Goal: Information Seeking & Learning: Learn about a topic

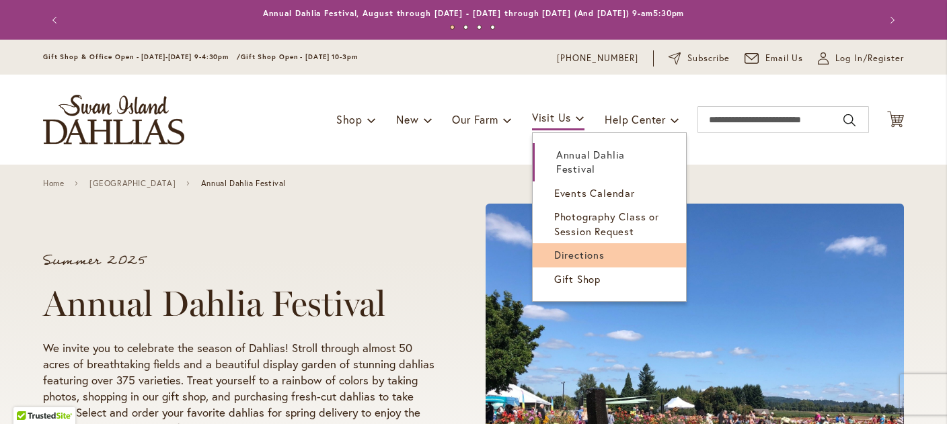
click at [573, 254] on span "Directions" at bounding box center [579, 254] width 50 height 13
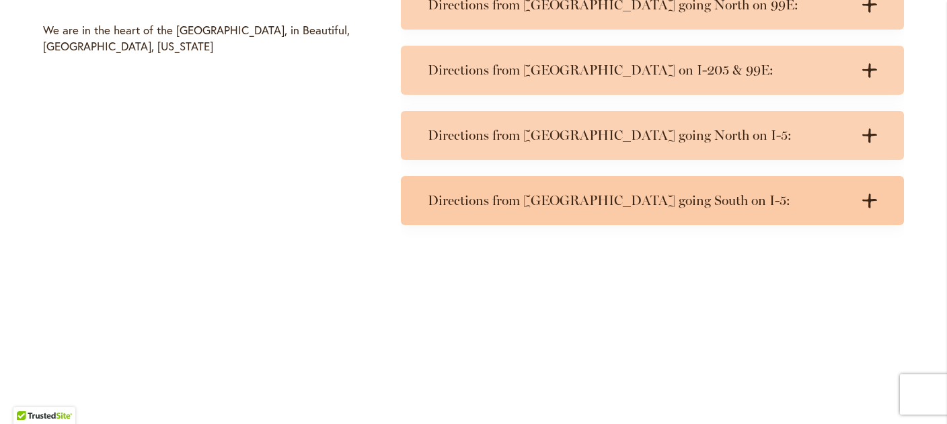
scroll to position [713, 0]
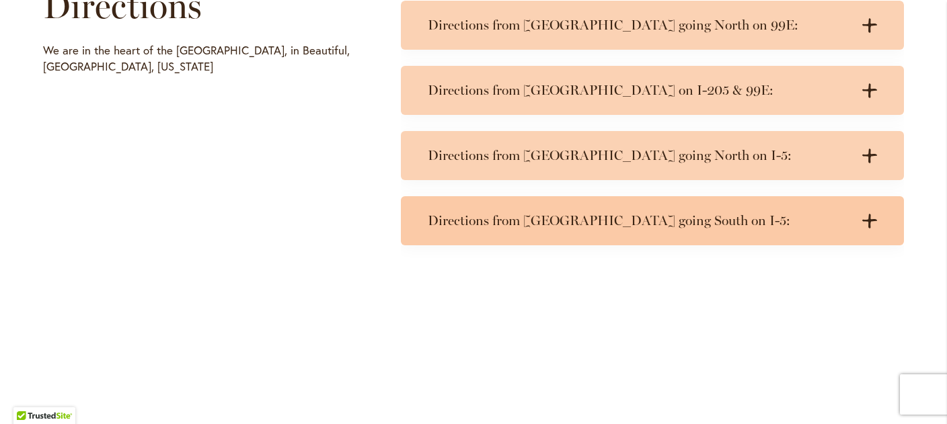
click at [495, 226] on h3 "Directions from Portland going South on I-5:" at bounding box center [639, 220] width 422 height 17
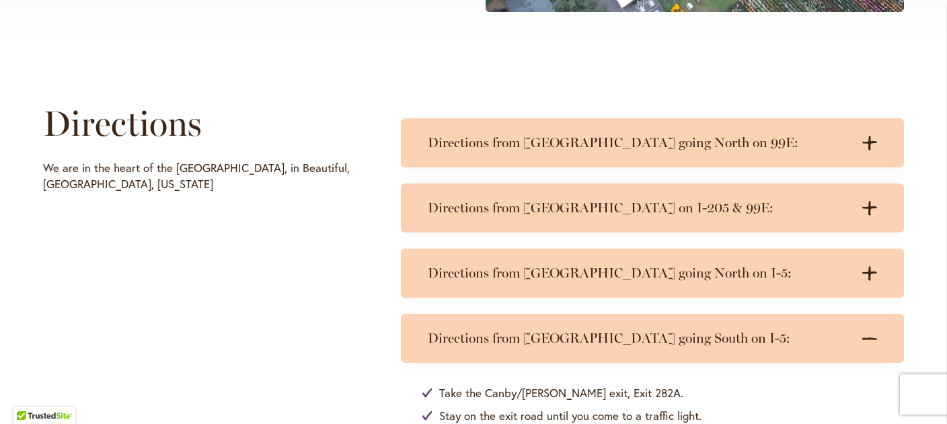
scroll to position [597, 0]
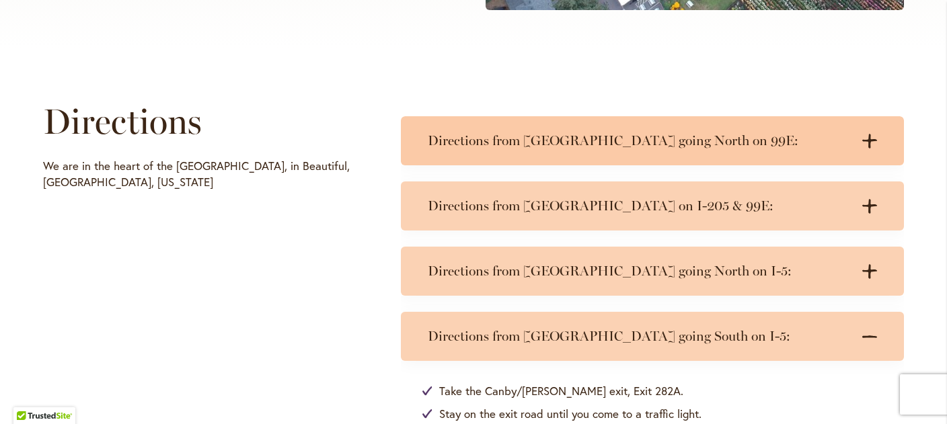
click at [533, 139] on h3 "Directions from Salem going North on 99E:" at bounding box center [639, 140] width 422 height 17
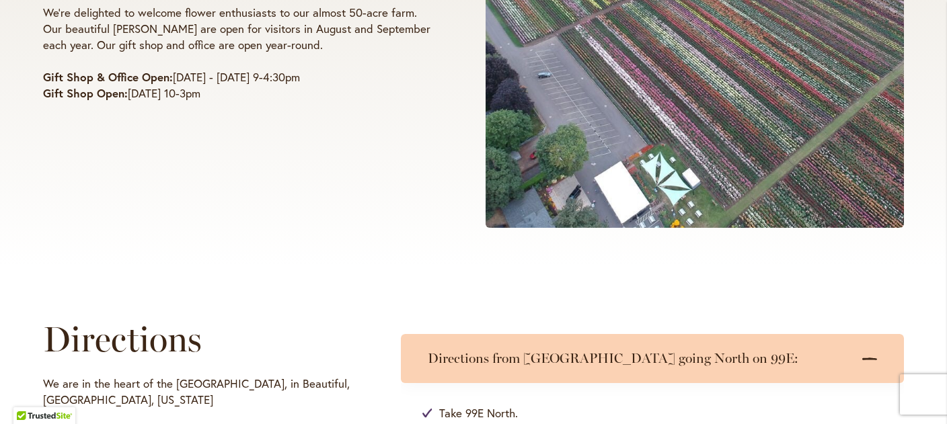
scroll to position [95, 0]
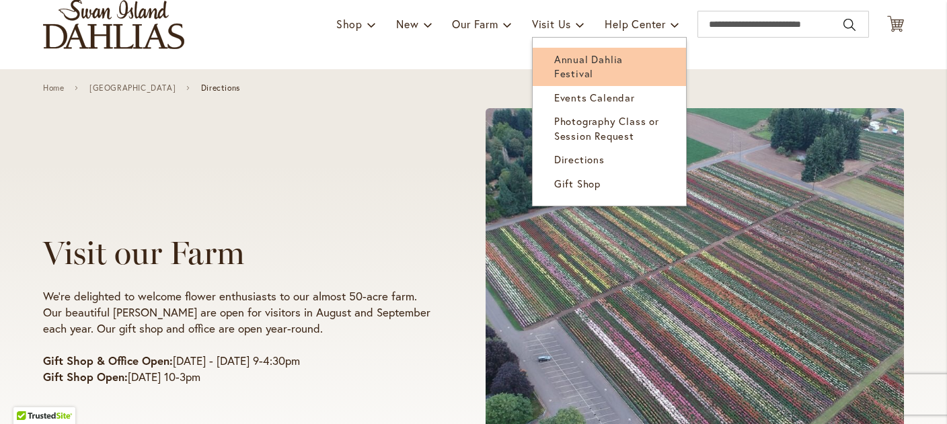
click at [568, 64] on span "Annual Dahlia Festival" at bounding box center [588, 66] width 69 height 28
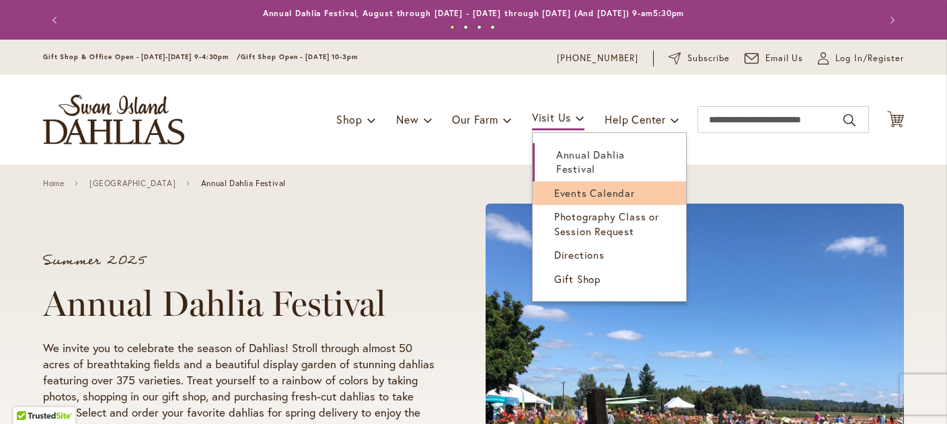
click at [571, 188] on span "Events Calendar" at bounding box center [594, 192] width 81 height 13
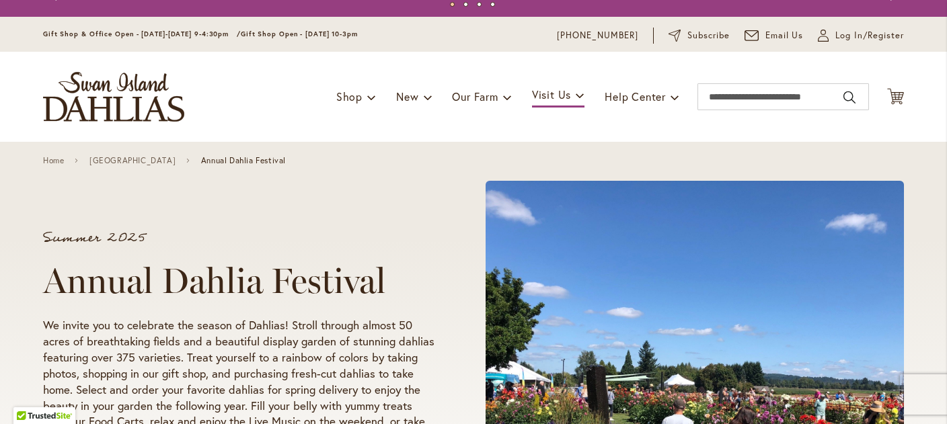
scroll to position [28, 0]
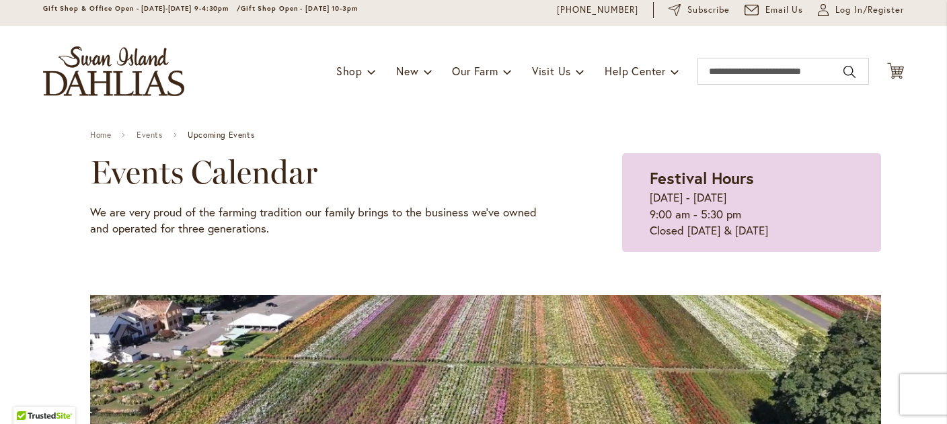
scroll to position [48, 0]
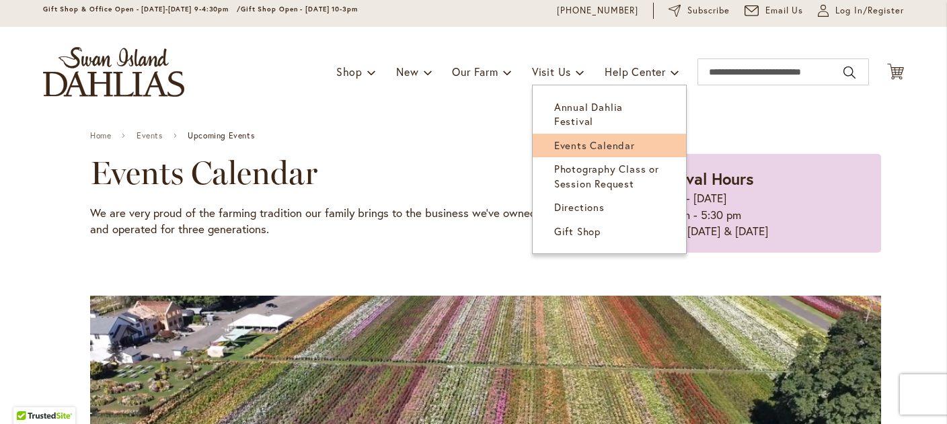
click at [579, 138] on span "Events Calendar" at bounding box center [594, 144] width 81 height 13
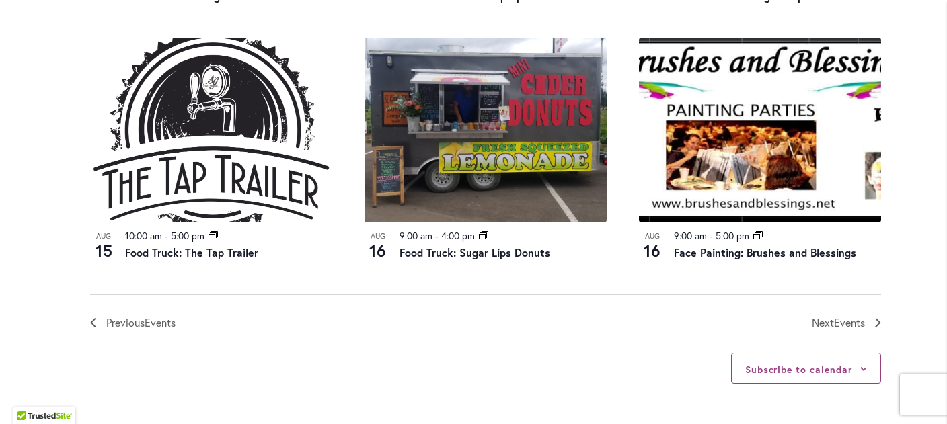
scroll to position [1522, 0]
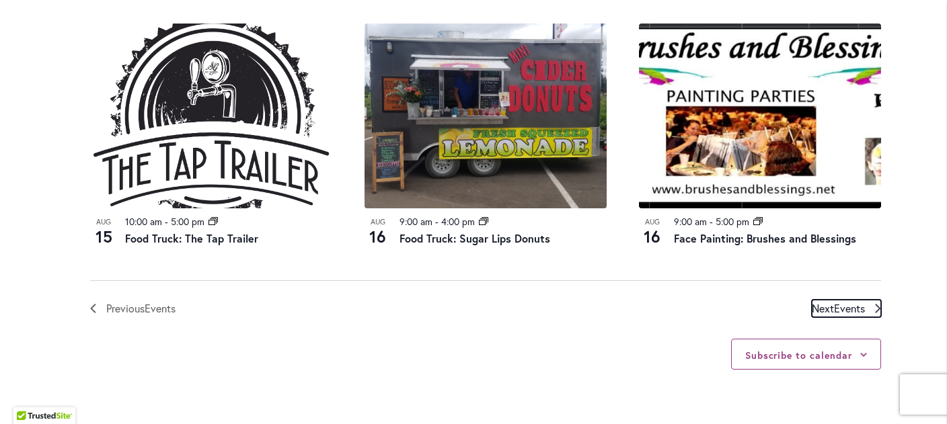
click at [858, 314] on span "Events" at bounding box center [849, 308] width 31 height 14
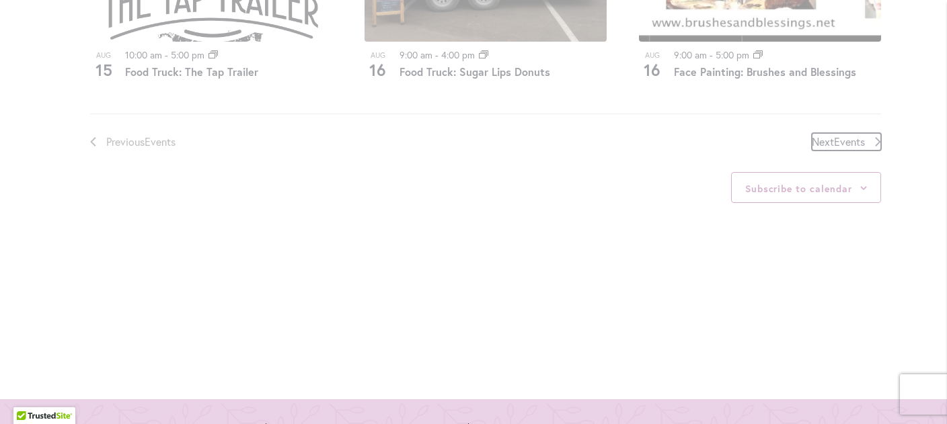
scroll to position [1728, 0]
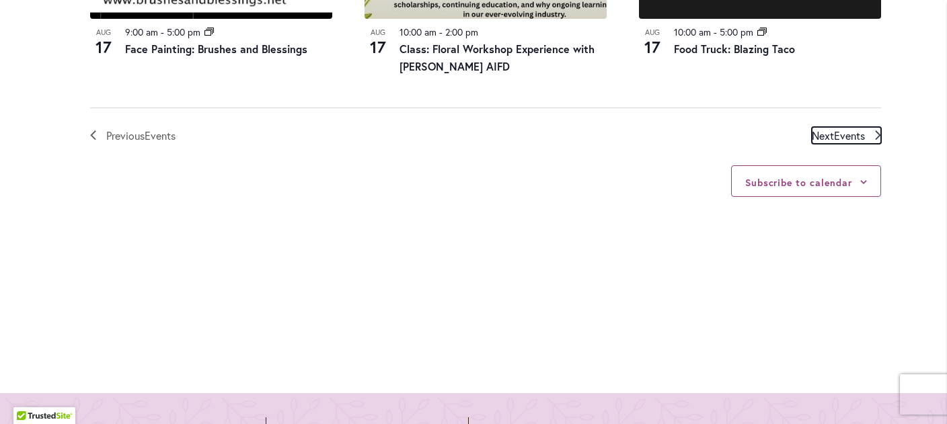
click at [837, 136] on span "Events" at bounding box center [849, 135] width 31 height 14
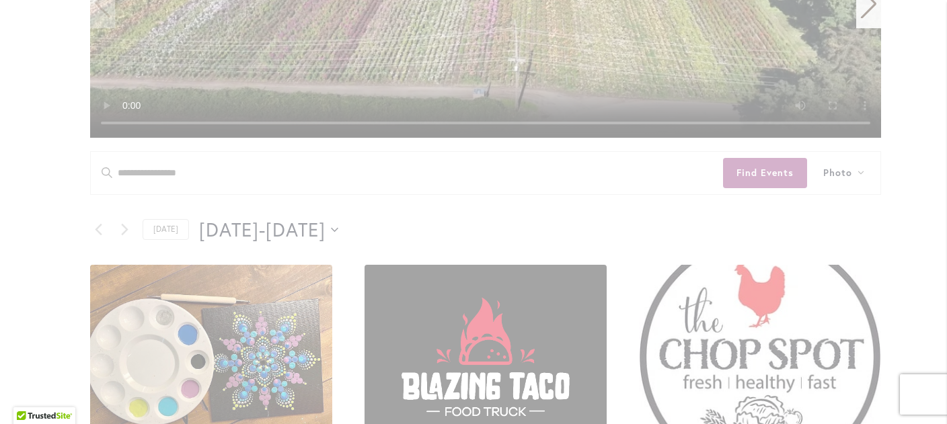
scroll to position [491, 0]
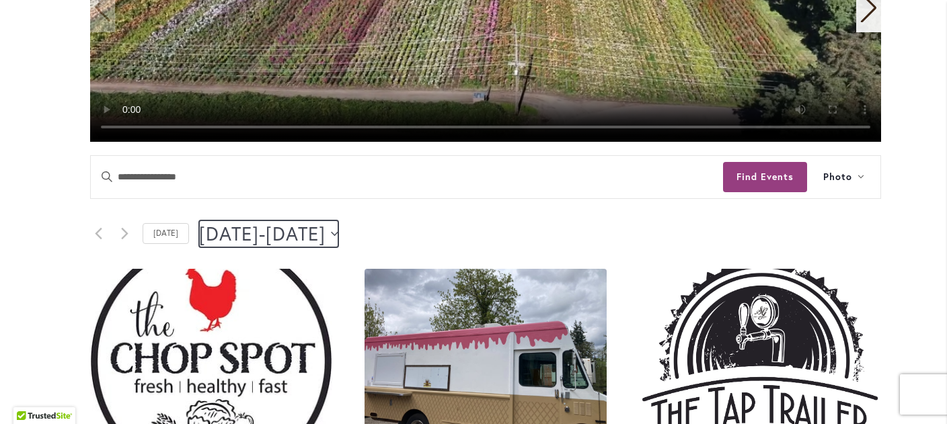
click at [338, 233] on icon "Click to toggle datepicker" at bounding box center [334, 233] width 7 height 5
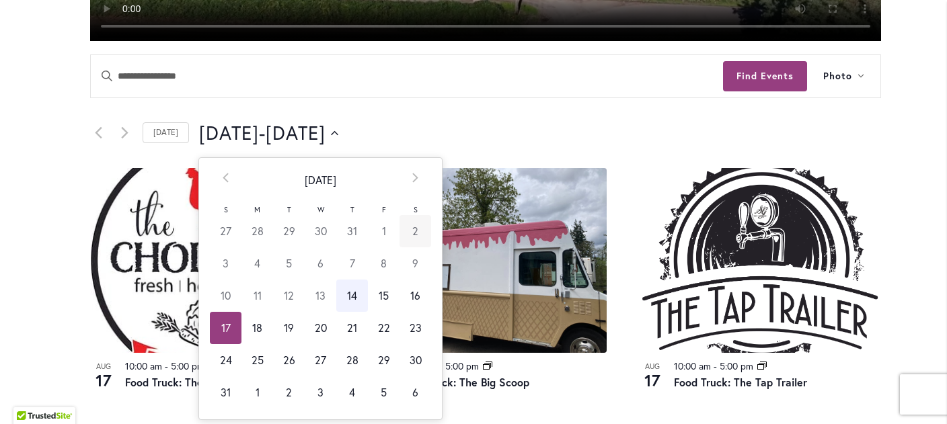
scroll to position [614, 0]
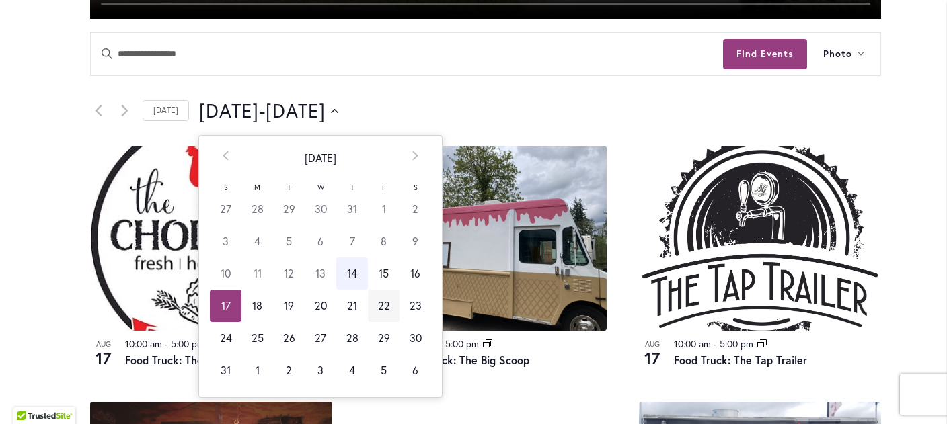
click at [377, 308] on td "22" at bounding box center [384, 306] width 32 height 32
type input "*********"
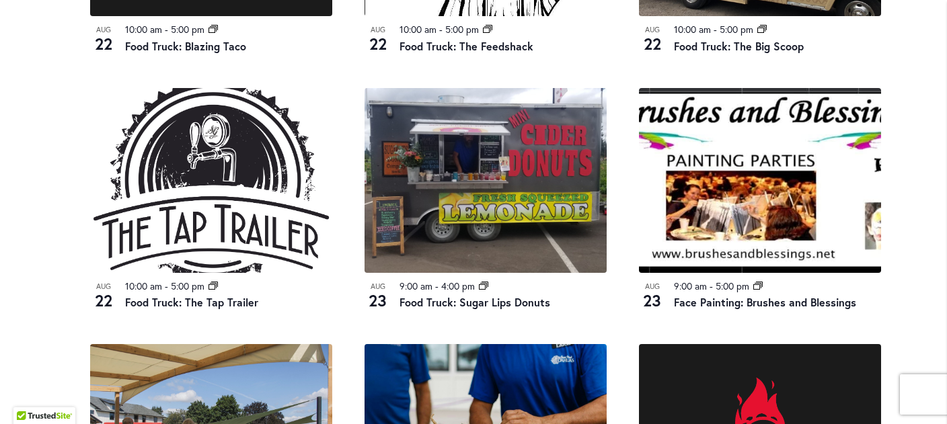
scroll to position [1219, 0]
